Goal: Task Accomplishment & Management: Manage account settings

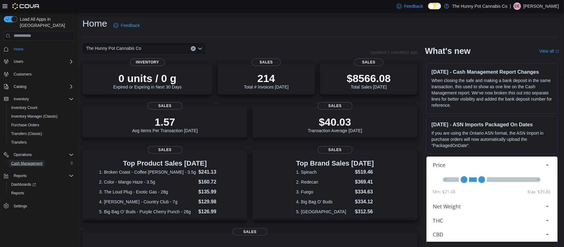
click at [21, 161] on span "Cash Management" at bounding box center [26, 163] width 31 height 5
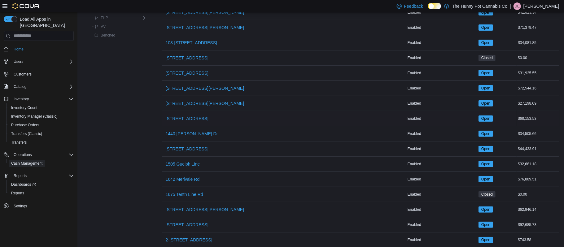
scroll to position [80, 0]
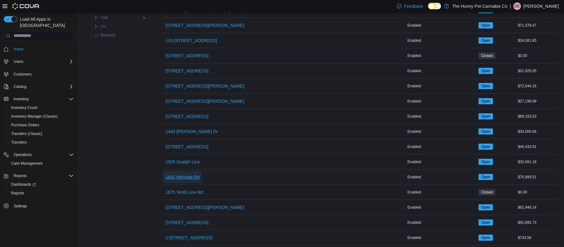
click at [193, 180] on span "1642 Merivale Rd" at bounding box center [183, 177] width 34 height 6
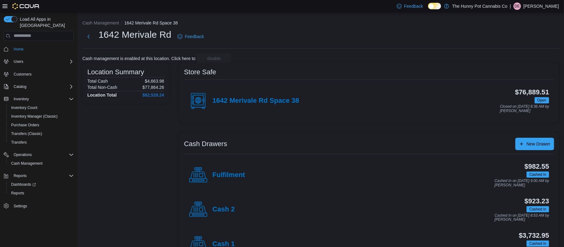
click at [220, 245] on h4 "Cash 1" at bounding box center [224, 245] width 22 height 8
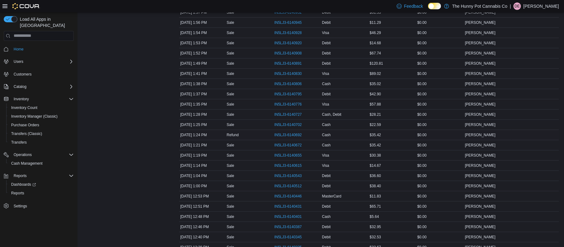
scroll to position [298, 0]
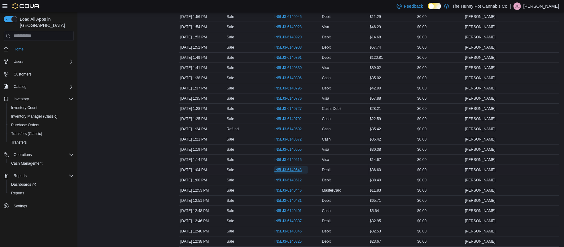
click at [282, 173] on span "IN5LJ3-6140543" at bounding box center [289, 170] width 28 height 5
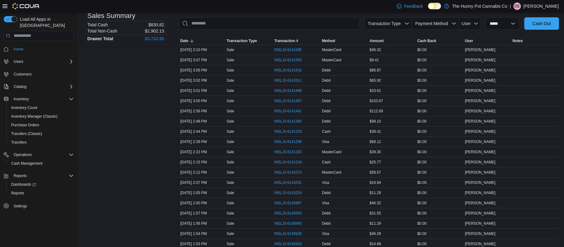
scroll to position [90, 0]
click at [281, 62] on span "IN5LJ3-6141555" at bounding box center [289, 61] width 28 height 5
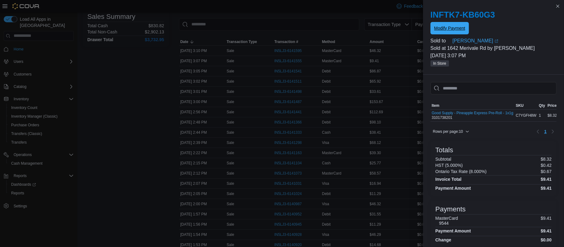
click at [443, 27] on span "Modify Payment" at bounding box center [450, 28] width 31 height 6
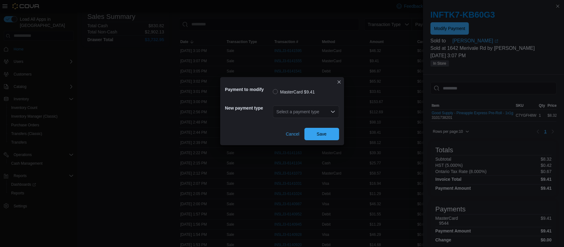
click at [135, 65] on div "Payment to modify MasterCard $9.41 New payment type Select a payment type Cance…" at bounding box center [282, 123] width 564 height 247
click at [339, 82] on button "Closes this modal window" at bounding box center [339, 81] width 7 height 7
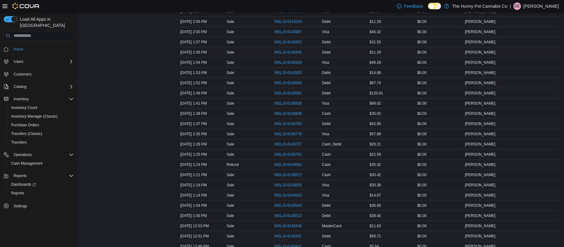
scroll to position [263, 0]
click at [289, 206] on span "IN5LJ3-6140543" at bounding box center [289, 204] width 28 height 5
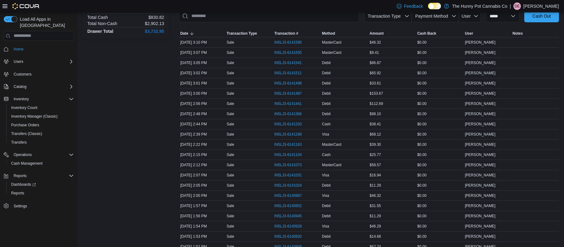
scroll to position [96, 0]
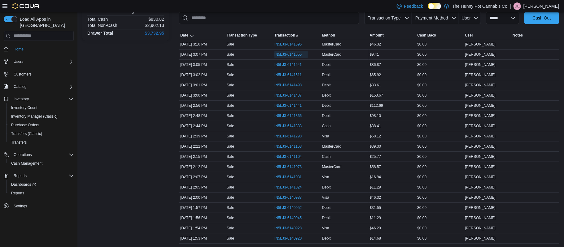
click at [281, 55] on span "IN5LJ3-6141555" at bounding box center [289, 54] width 28 height 5
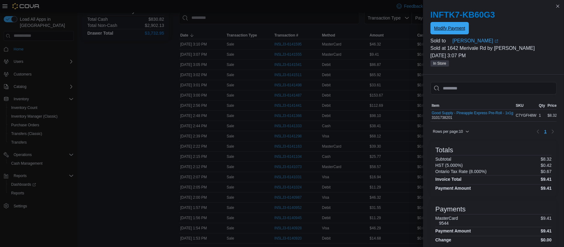
click at [459, 29] on span "Modify Payment" at bounding box center [450, 28] width 31 height 6
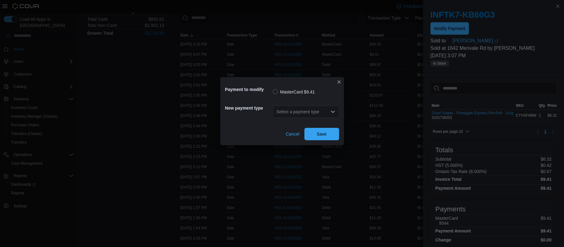
click at [300, 110] on div "Select a payment type" at bounding box center [306, 112] width 66 height 12
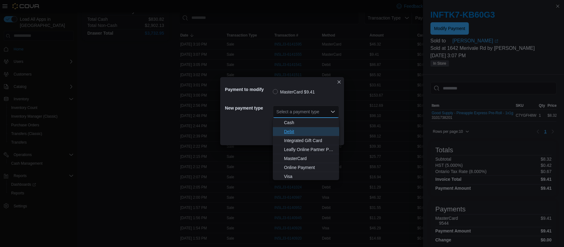
click at [293, 130] on span "Debit" at bounding box center [309, 132] width 51 height 6
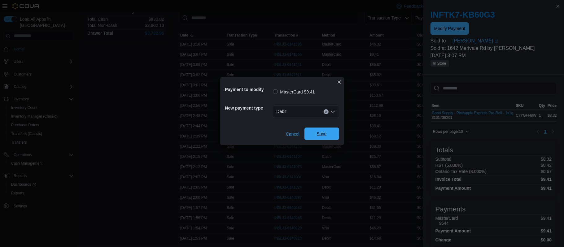
click at [321, 134] on span "Save" at bounding box center [322, 134] width 10 height 6
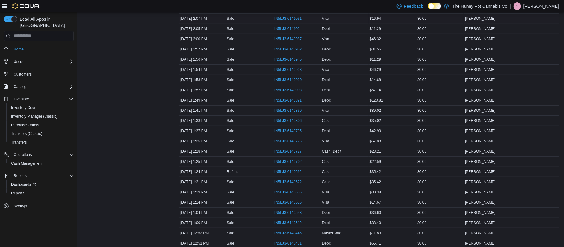
scroll to position [257, 0]
click at [286, 214] on span "IN5LJ3-6140543" at bounding box center [289, 211] width 28 height 5
click at [280, 183] on span "IN5LJ3-6140672" at bounding box center [289, 180] width 28 height 5
